Goal: Navigation & Orientation: Find specific page/section

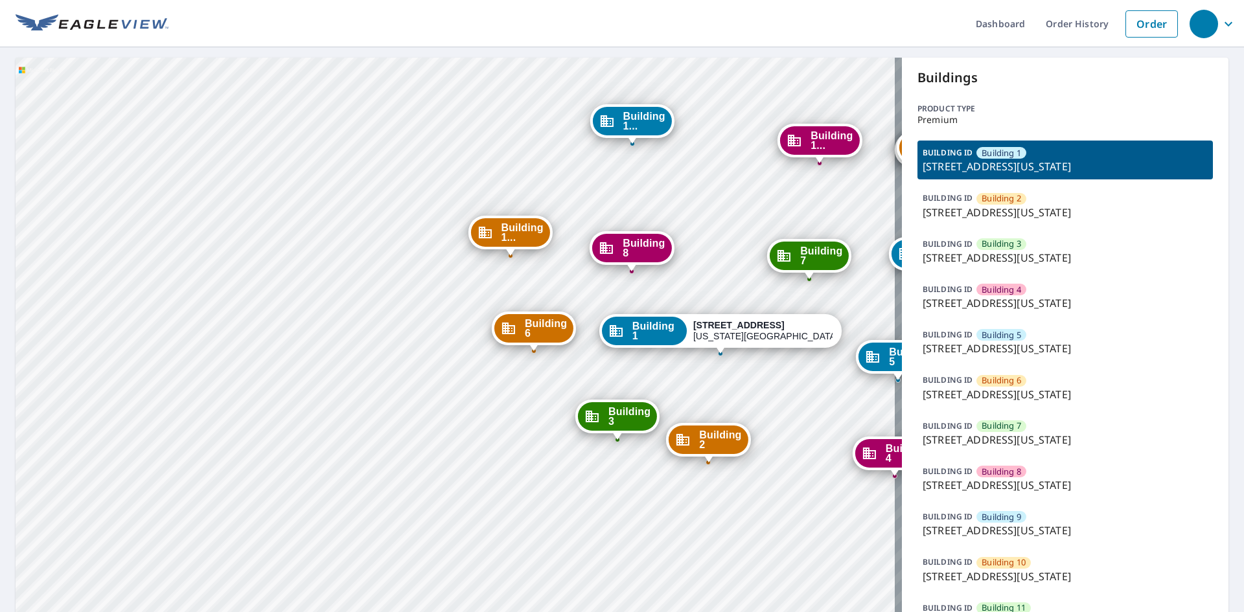
drag, startPoint x: 538, startPoint y: 437, endPoint x: 344, endPoint y: 366, distance: 206.3
click at [344, 366] on div "Building [GEOGRAPHIC_DATA][STREET_ADDRESS][US_STATE] [GEOGRAPHIC_DATA][STREET_A…" at bounding box center [459, 420] width 887 height 725
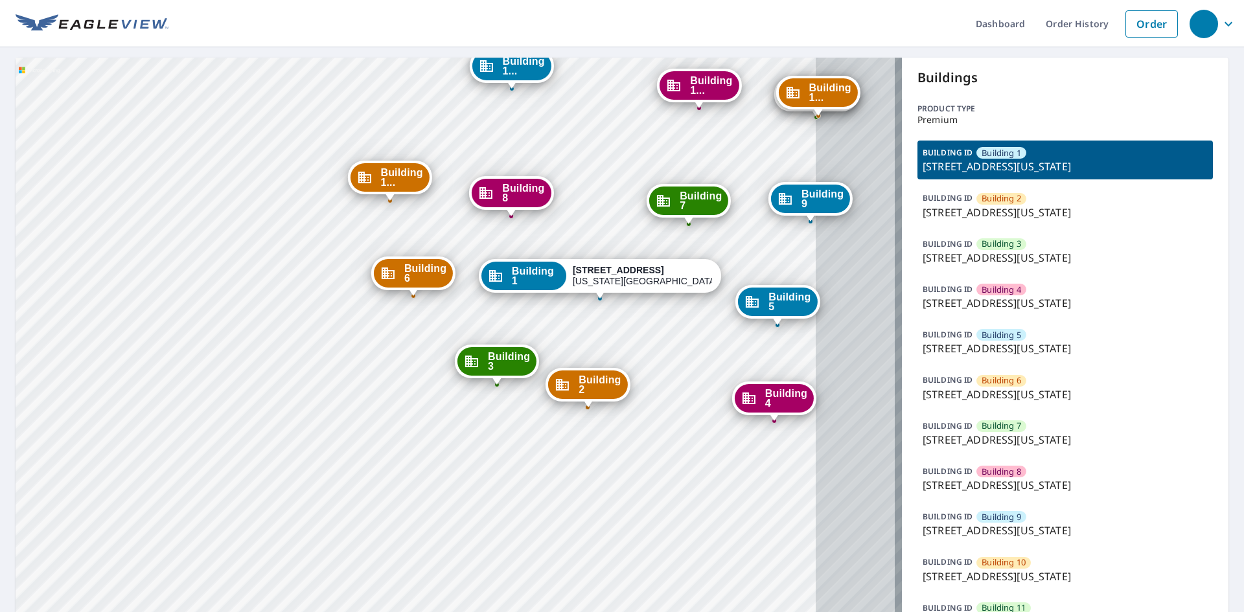
drag, startPoint x: 336, startPoint y: 355, endPoint x: 191, endPoint y: 298, distance: 156.0
click at [191, 298] on div "Building [GEOGRAPHIC_DATA][STREET_ADDRESS][US_STATE] [GEOGRAPHIC_DATA][STREET_A…" at bounding box center [459, 420] width 887 height 725
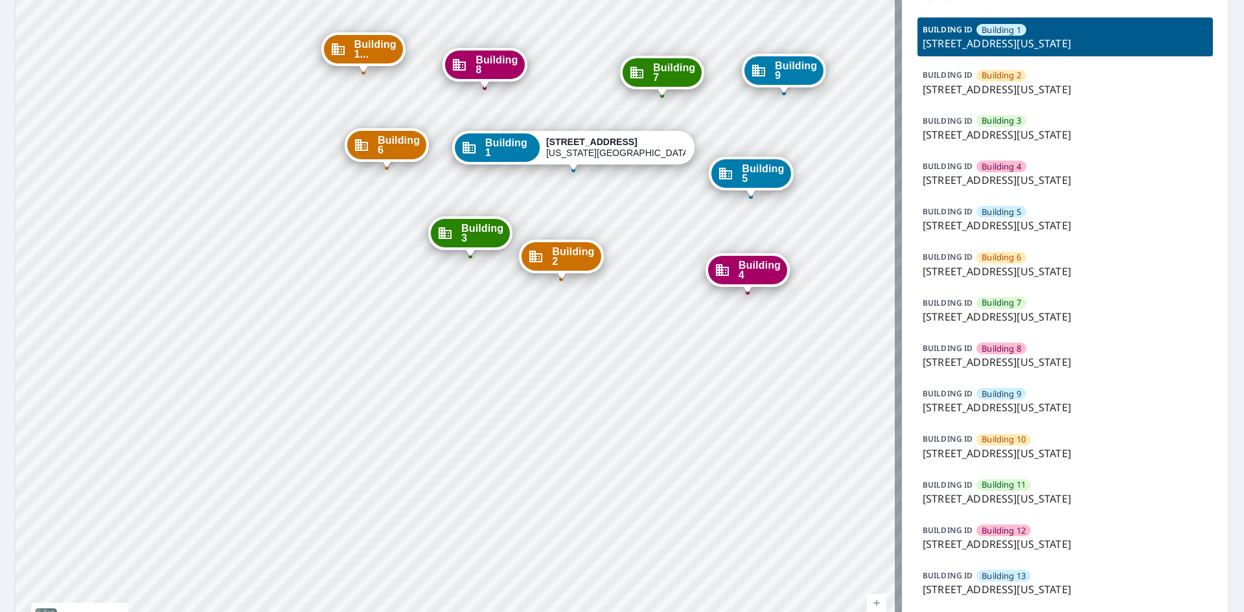
scroll to position [130, 0]
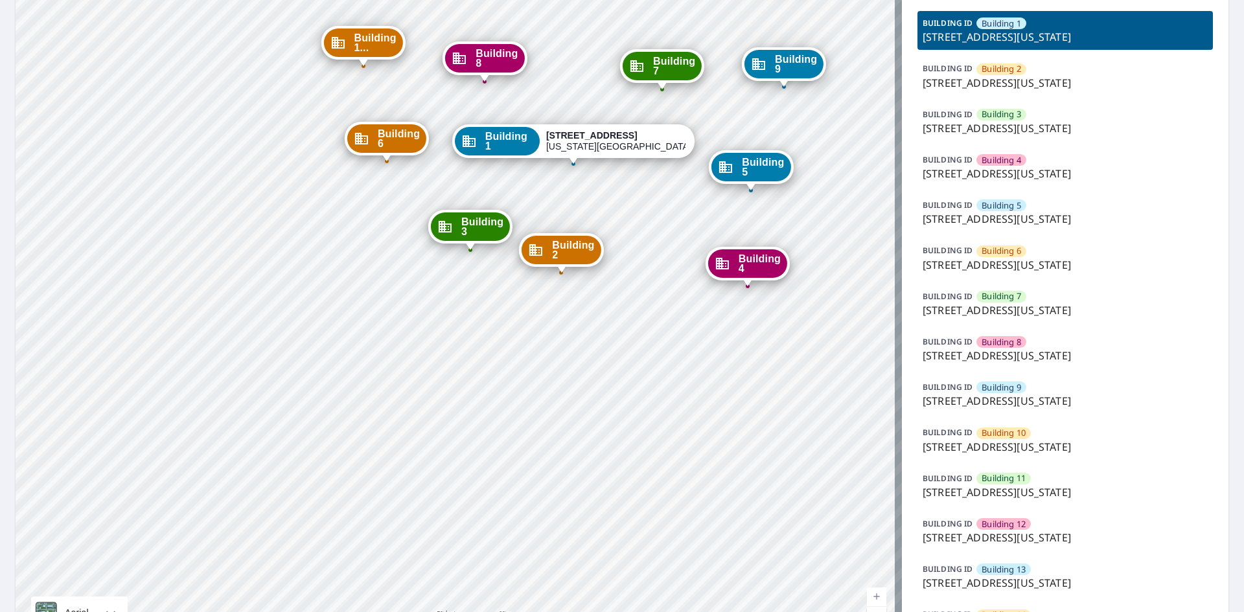
click at [822, 303] on div "Building [GEOGRAPHIC_DATA][STREET_ADDRESS][US_STATE] [GEOGRAPHIC_DATA][STREET_A…" at bounding box center [459, 290] width 887 height 725
click at [983, 526] on span "Building 12" at bounding box center [1004, 525] width 44 height 12
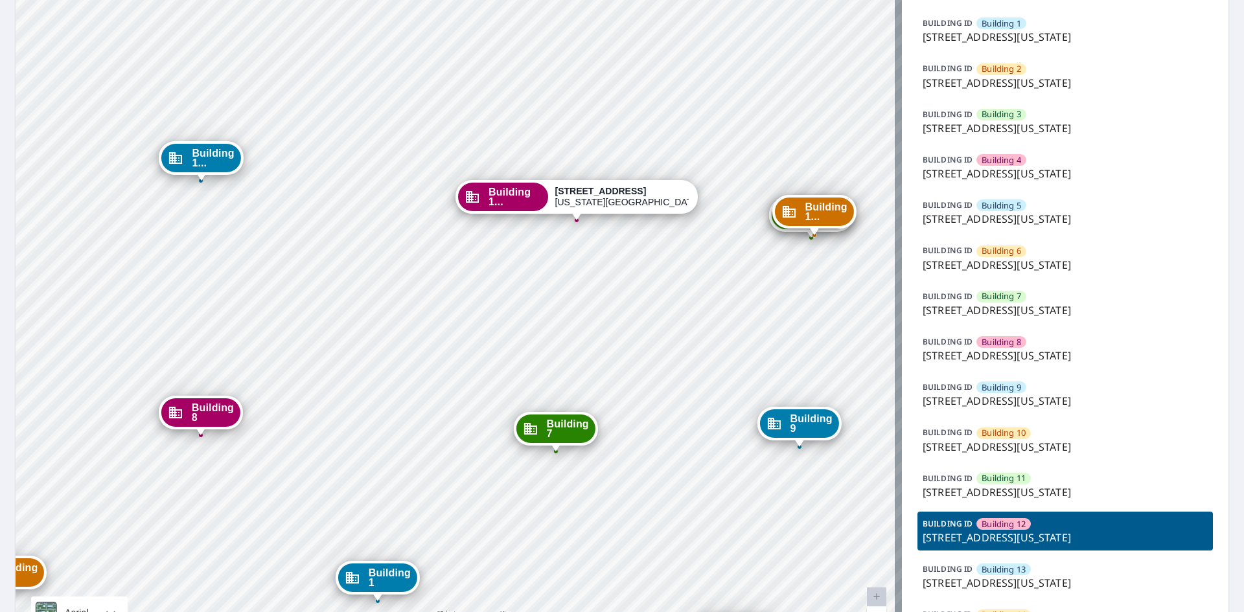
drag, startPoint x: 729, startPoint y: 291, endPoint x: 568, endPoint y: 268, distance: 161.8
click at [568, 268] on div "Building [GEOGRAPHIC_DATA][STREET_ADDRESS][US_STATE] [GEOGRAPHIC_DATA][STREET_A…" at bounding box center [459, 290] width 887 height 725
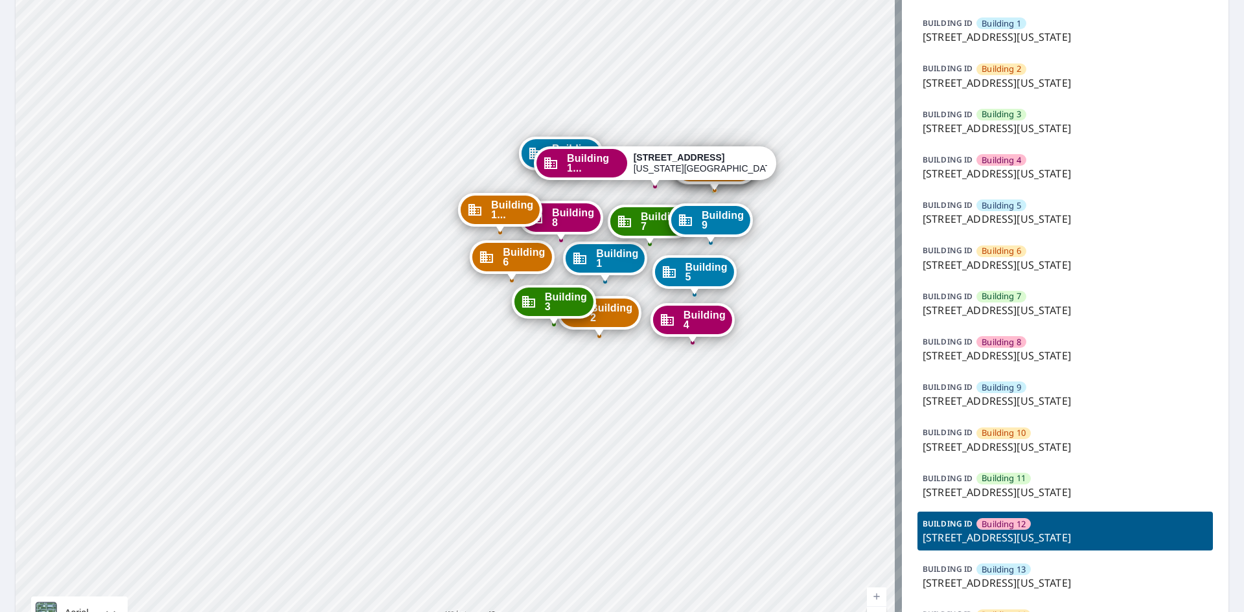
drag, startPoint x: 668, startPoint y: 253, endPoint x: 681, endPoint y: 202, distance: 52.4
click at [681, 206] on div "Building 9" at bounding box center [710, 220] width 79 height 29
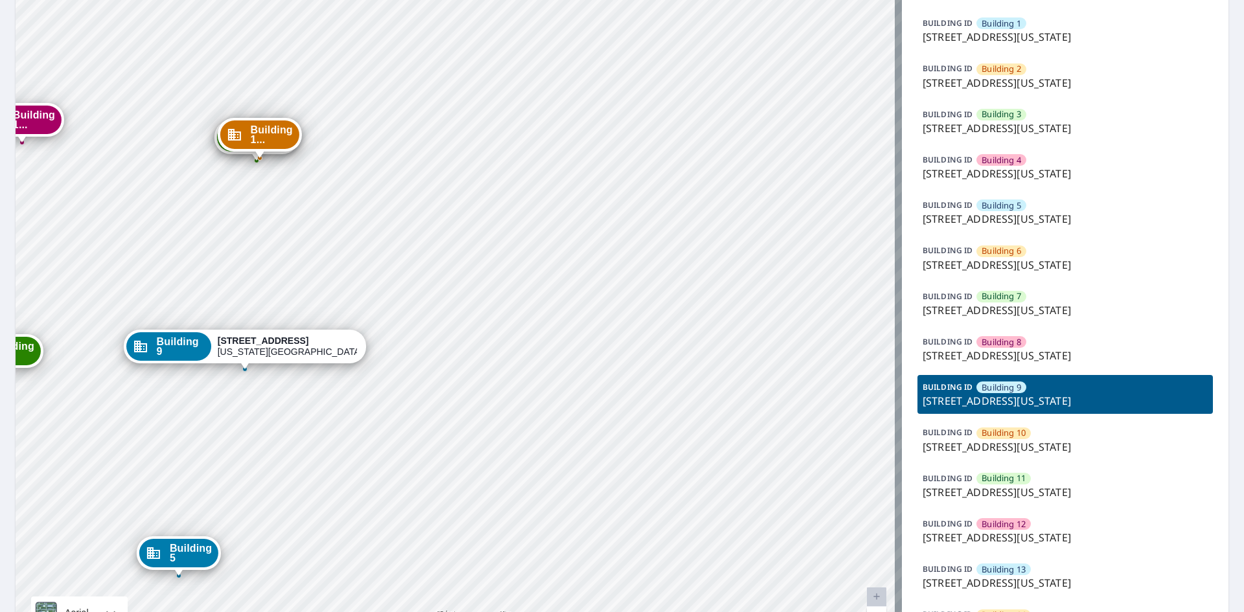
drag, startPoint x: 411, startPoint y: 264, endPoint x: 599, endPoint y: 128, distance: 232.1
click at [550, 167] on div "Building 1 [STREET_ADDRESS][GEOGRAPHIC_DATA][US_STATE][STREET_ADDRESS][US_STATE…" at bounding box center [459, 290] width 887 height 725
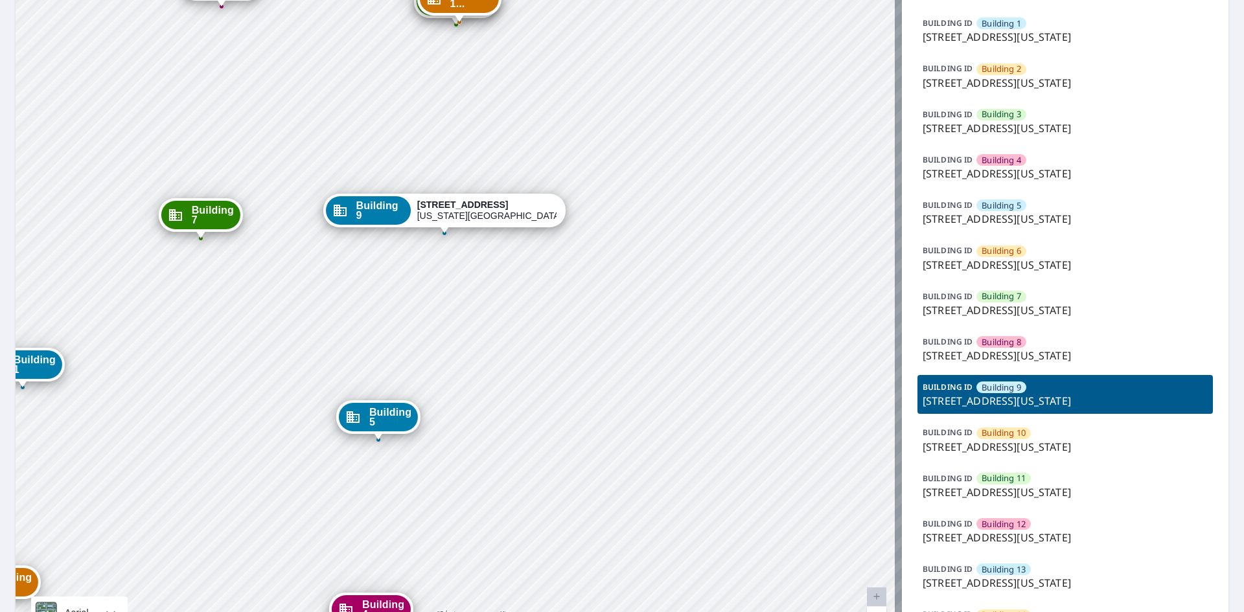
drag, startPoint x: 359, startPoint y: 275, endPoint x: 522, endPoint y: 173, distance: 192.2
click at [513, 194] on div "Building 9 [STREET_ADDRESS][US_STATE]" at bounding box center [444, 214] width 242 height 40
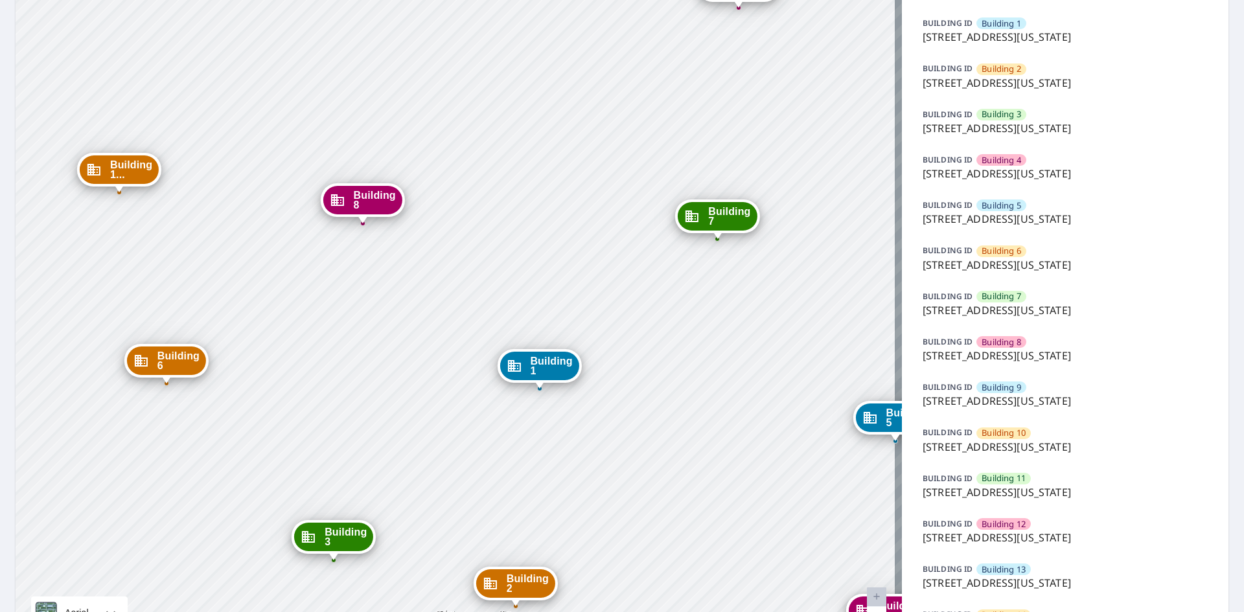
drag, startPoint x: 436, startPoint y: 349, endPoint x: 573, endPoint y: 487, distance: 194.8
click at [573, 487] on div "Building [GEOGRAPHIC_DATA][STREET_ADDRESS][US_STATE] [GEOGRAPHIC_DATA][STREET_A…" at bounding box center [459, 290] width 887 height 725
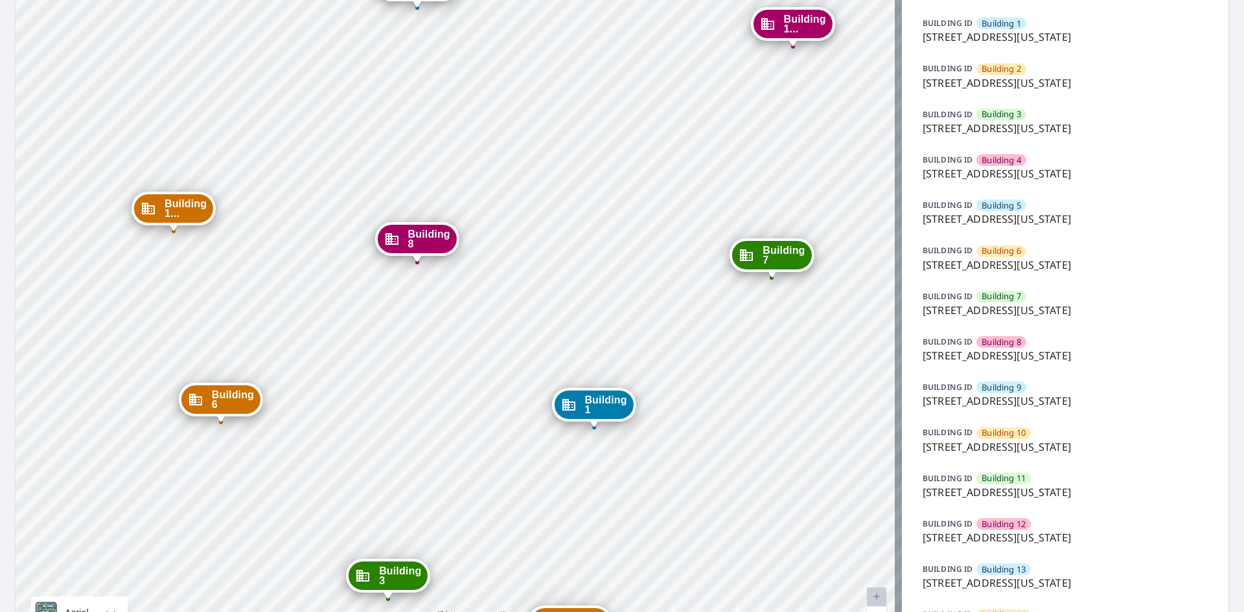
drag, startPoint x: 458, startPoint y: 326, endPoint x: 426, endPoint y: 435, distance: 113.4
click at [426, 435] on div "Building [GEOGRAPHIC_DATA][STREET_ADDRESS][US_STATE] [GEOGRAPHIC_DATA][STREET_A…" at bounding box center [459, 290] width 887 height 725
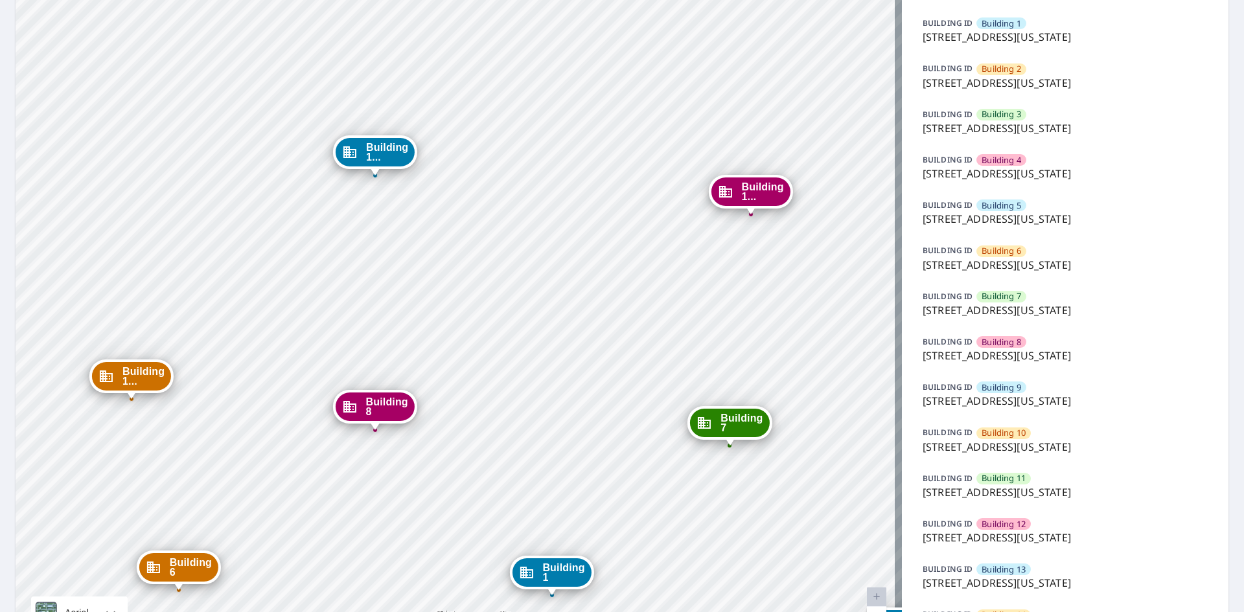
drag, startPoint x: 530, startPoint y: 397, endPoint x: 503, endPoint y: 410, distance: 30.2
click at [511, 434] on div "Building [GEOGRAPHIC_DATA][STREET_ADDRESS][US_STATE] [GEOGRAPHIC_DATA][STREET_A…" at bounding box center [459, 290] width 887 height 725
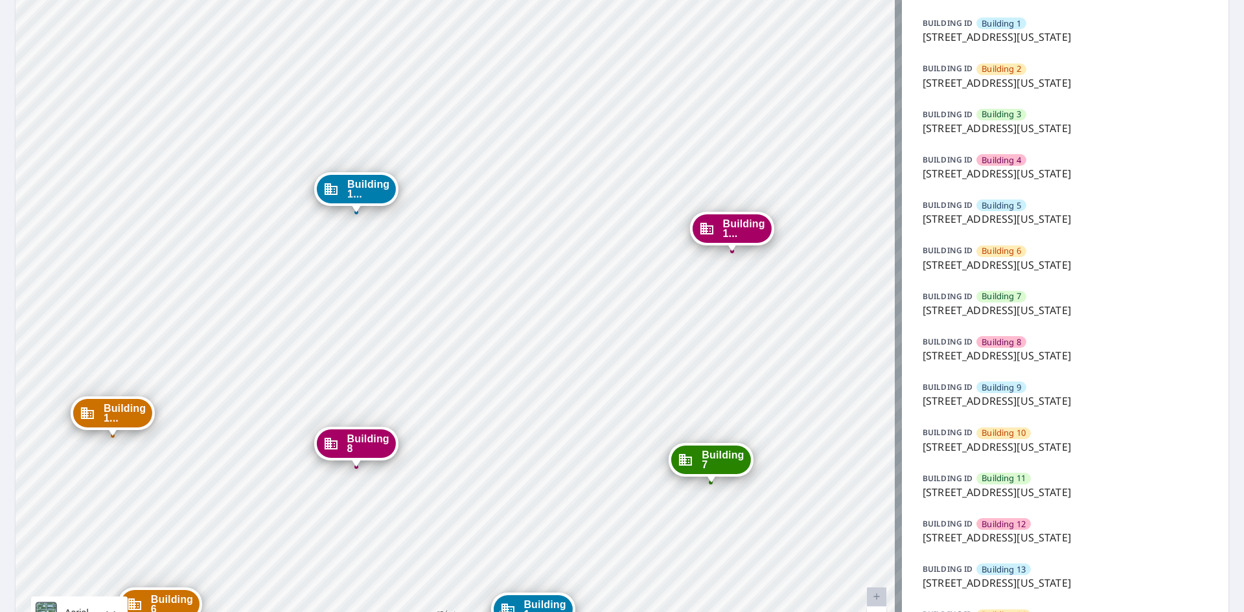
click at [105, 415] on span "Building 1..." at bounding box center [125, 413] width 42 height 19
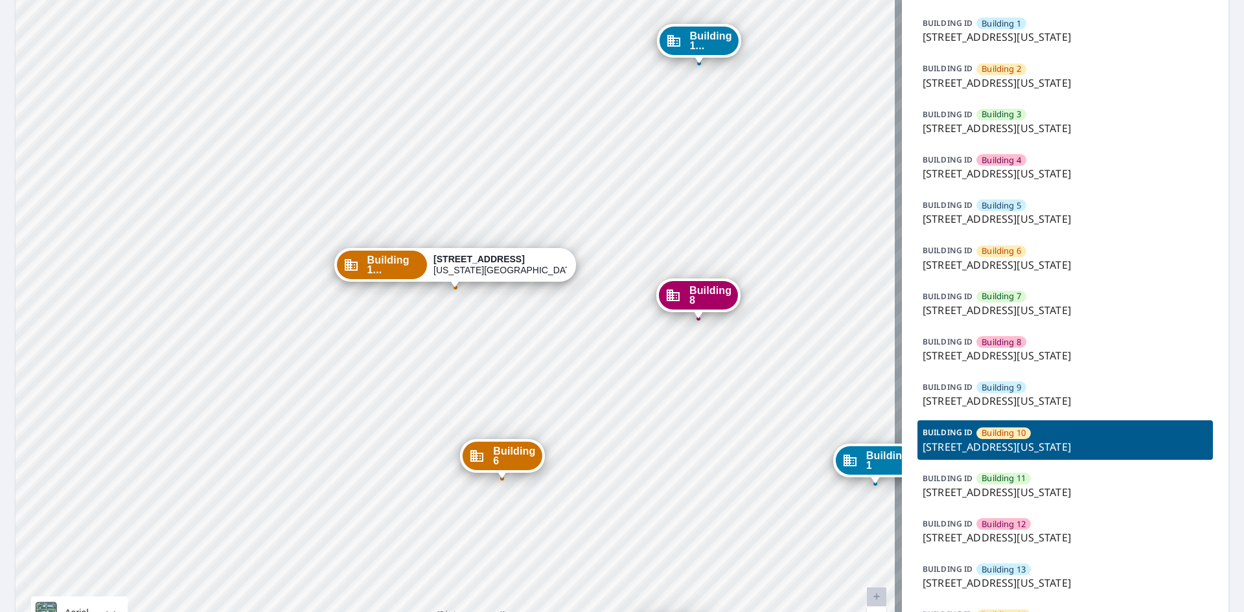
click at [1025, 524] on div "Building 12" at bounding box center [1004, 525] width 54 height 12
